Goal: Use online tool/utility: Utilize a website feature to perform a specific function

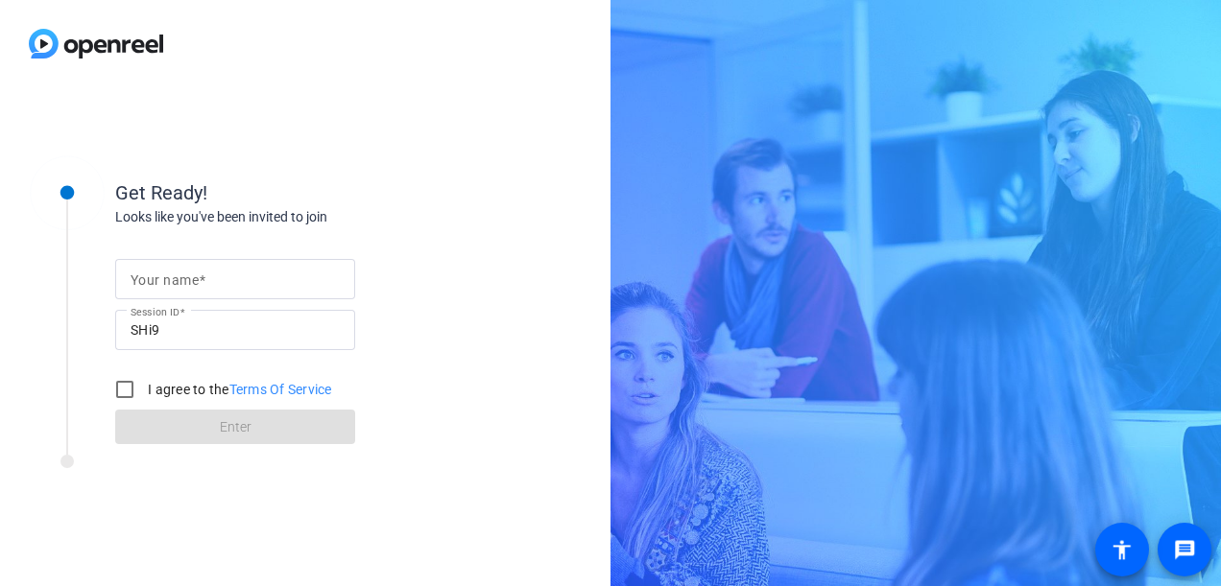
click at [207, 286] on input "Your name" at bounding box center [235, 279] width 209 height 23
type input "Rekha"
click at [130, 393] on input "I agree to the Terms Of Service" at bounding box center [125, 389] width 38 height 38
checkbox input "true"
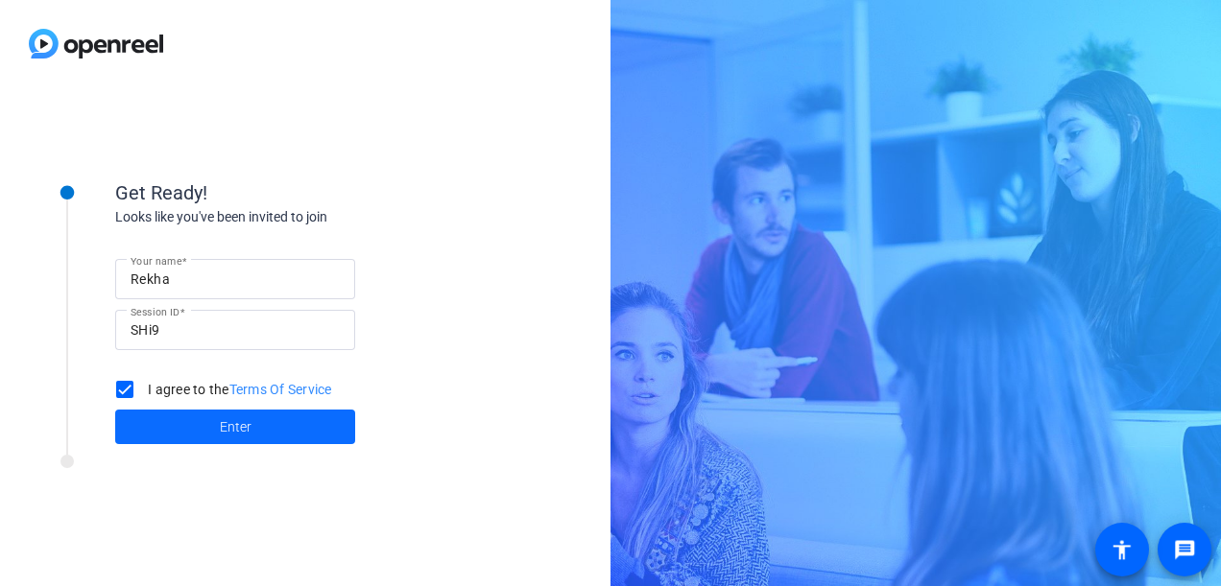
click at [173, 430] on span at bounding box center [235, 427] width 240 height 46
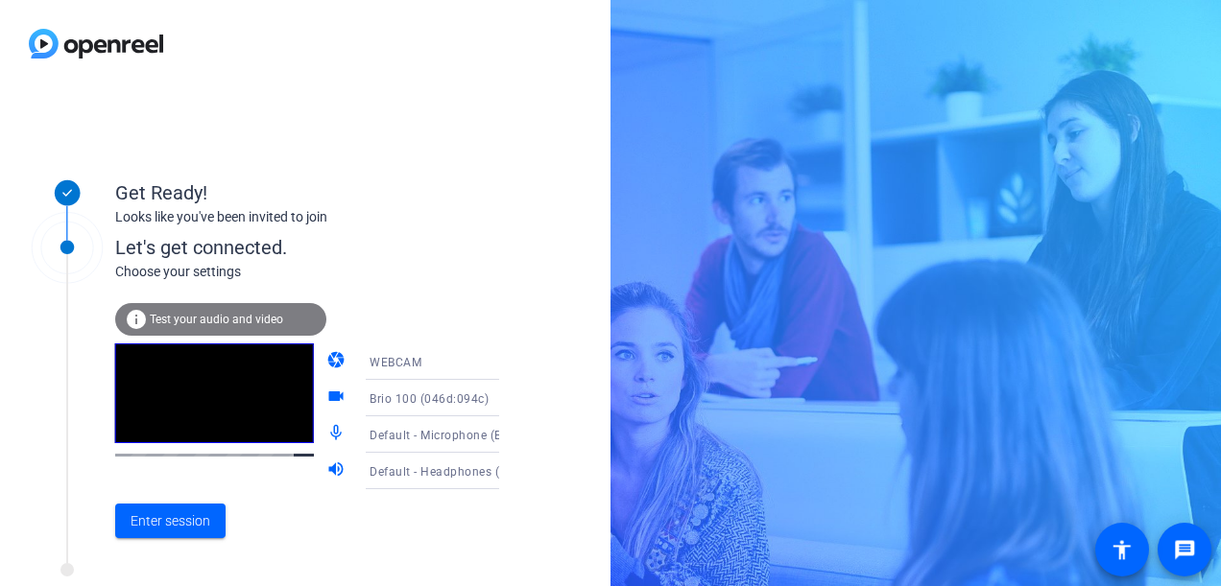
click at [507, 367] on icon at bounding box center [518, 361] width 23 height 23
click at [464, 286] on div at bounding box center [610, 293] width 1221 height 586
click at [193, 525] on span "Enter session" at bounding box center [171, 522] width 80 height 20
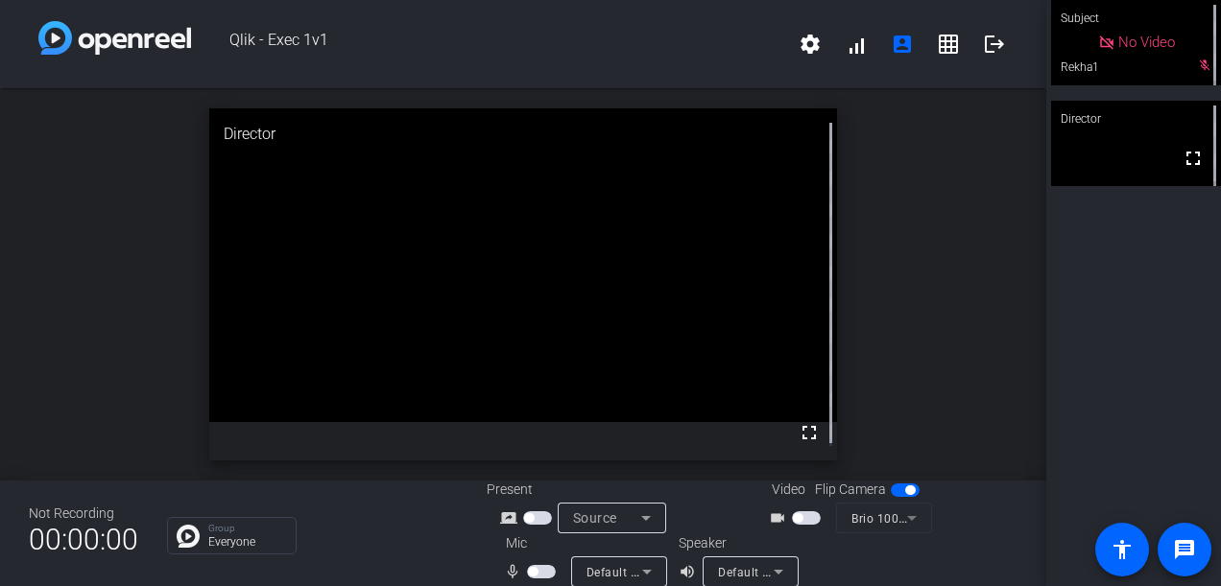
click at [540, 566] on span "button" at bounding box center [541, 571] width 29 height 13
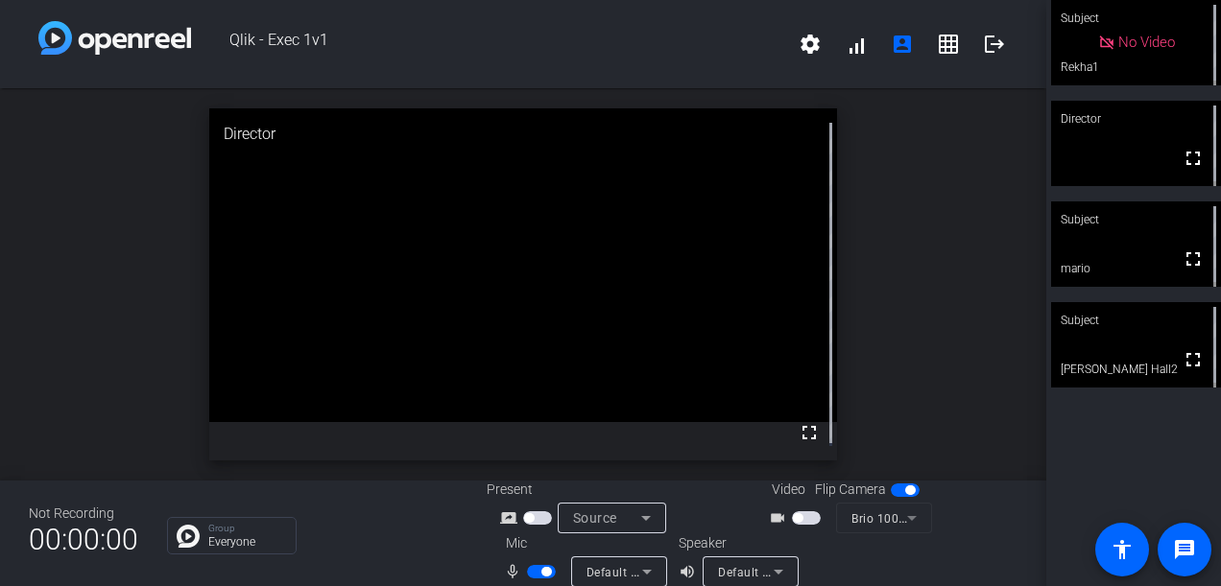
click at [541, 574] on span "button" at bounding box center [546, 572] width 10 height 10
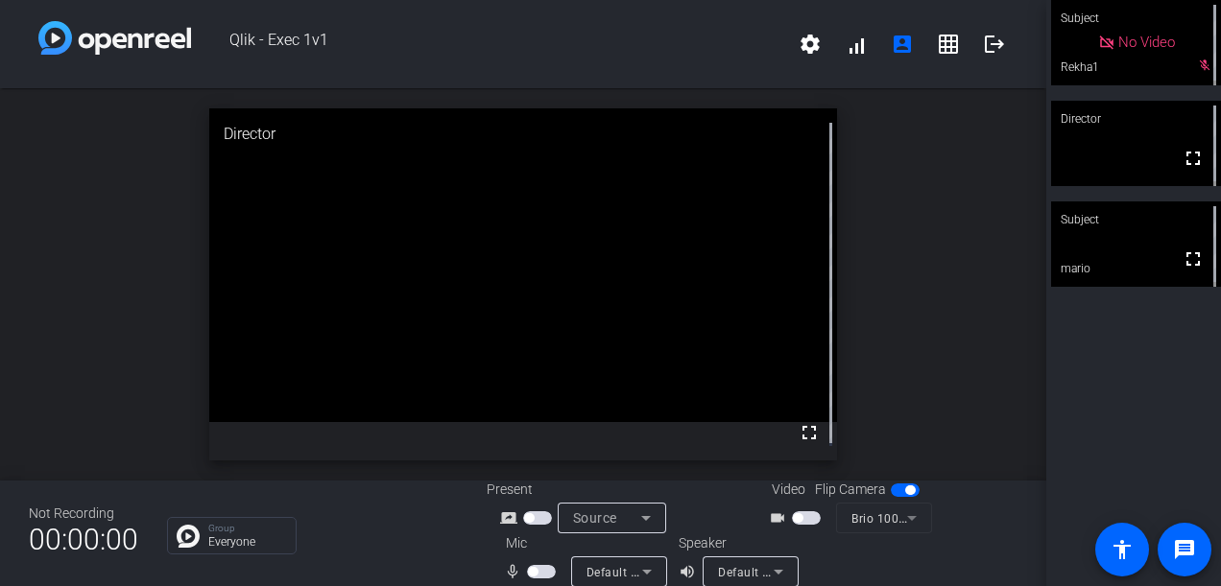
drag, startPoint x: 545, startPoint y: 570, endPoint x: 415, endPoint y: 548, distance: 132.4
click at [416, 550] on div "Not Recording 00:00:00 Group Everyone Present screen_share_outline Source Video…" at bounding box center [523, 534] width 1046 height 106
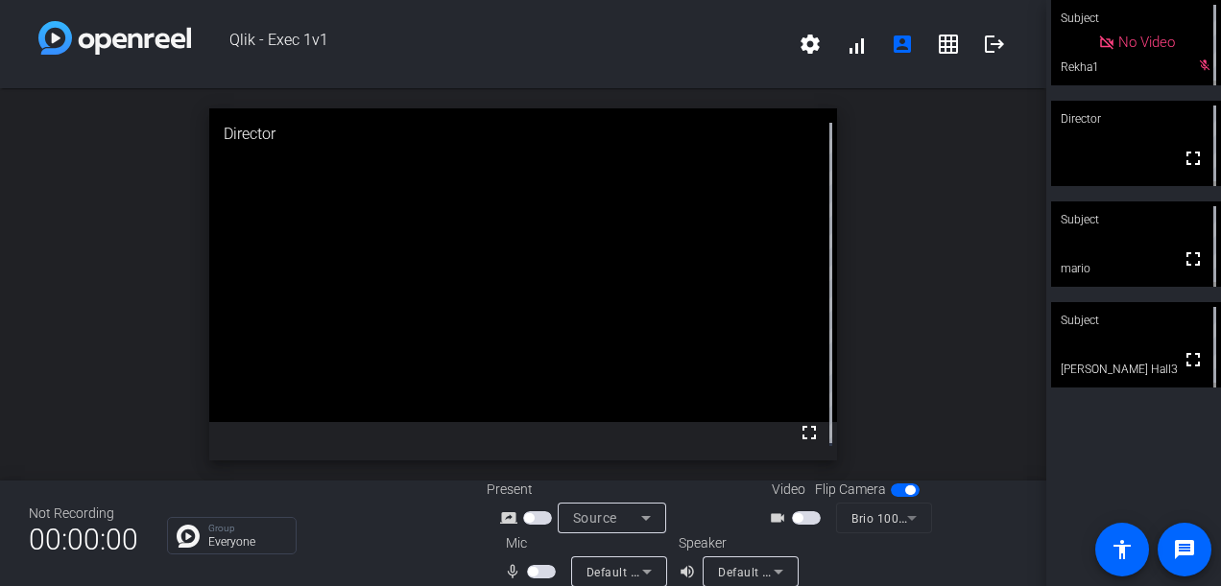
drag, startPoint x: 543, startPoint y: 569, endPoint x: 543, endPoint y: 550, distance: 19.2
click at [543, 550] on div "Mic mic_none Default - Microphone (Brio 100) (046d:094c)" at bounding box center [583, 561] width 192 height 54
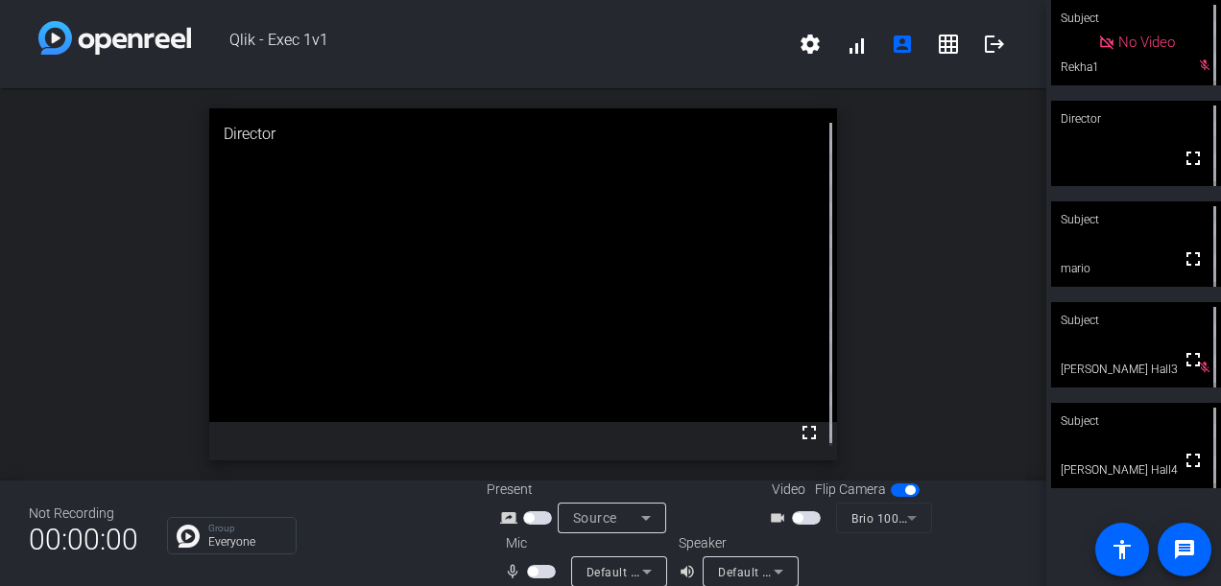
click at [547, 570] on span "button" at bounding box center [541, 571] width 29 height 13
click at [536, 572] on span "button" at bounding box center [541, 571] width 29 height 13
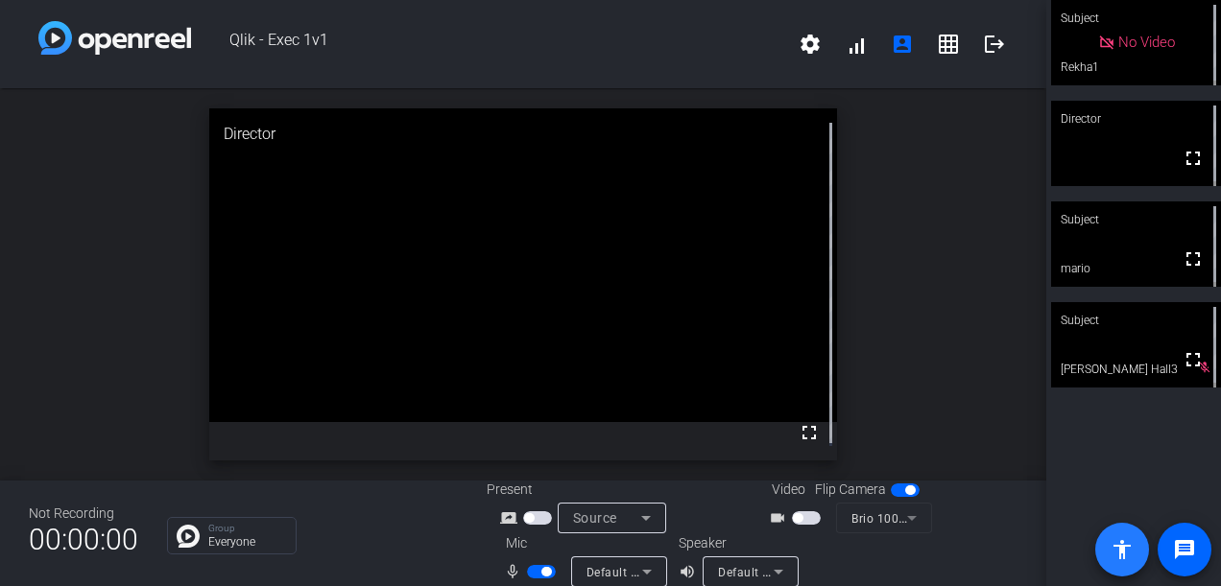
click at [1140, 557] on span at bounding box center [1122, 550] width 46 height 46
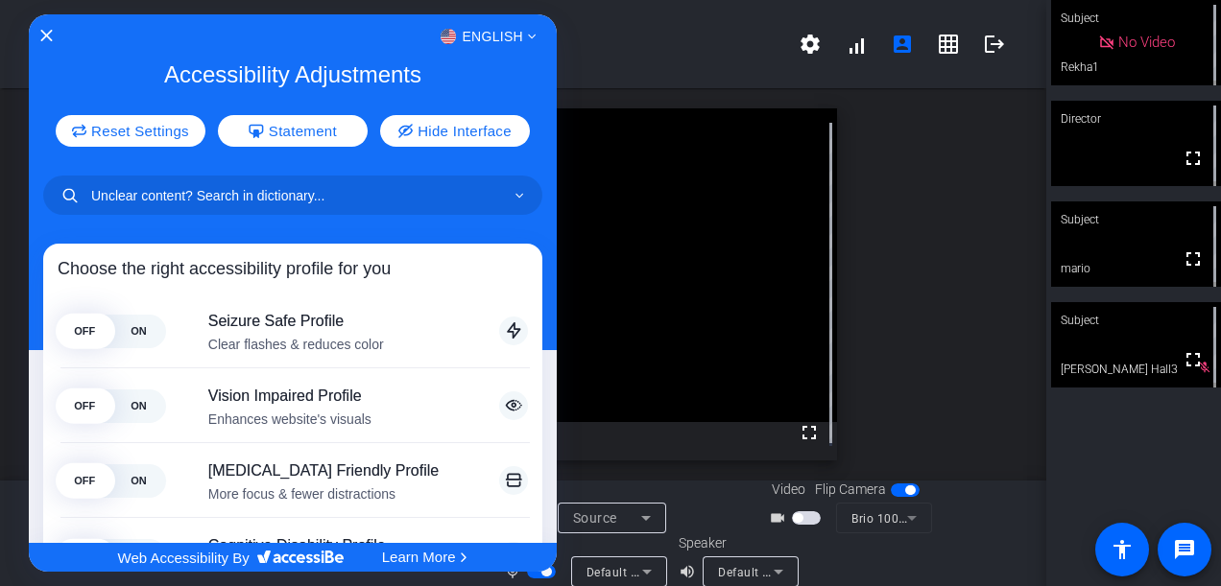
click at [981, 54] on div at bounding box center [610, 293] width 1221 height 586
